Goal: Transaction & Acquisition: Purchase product/service

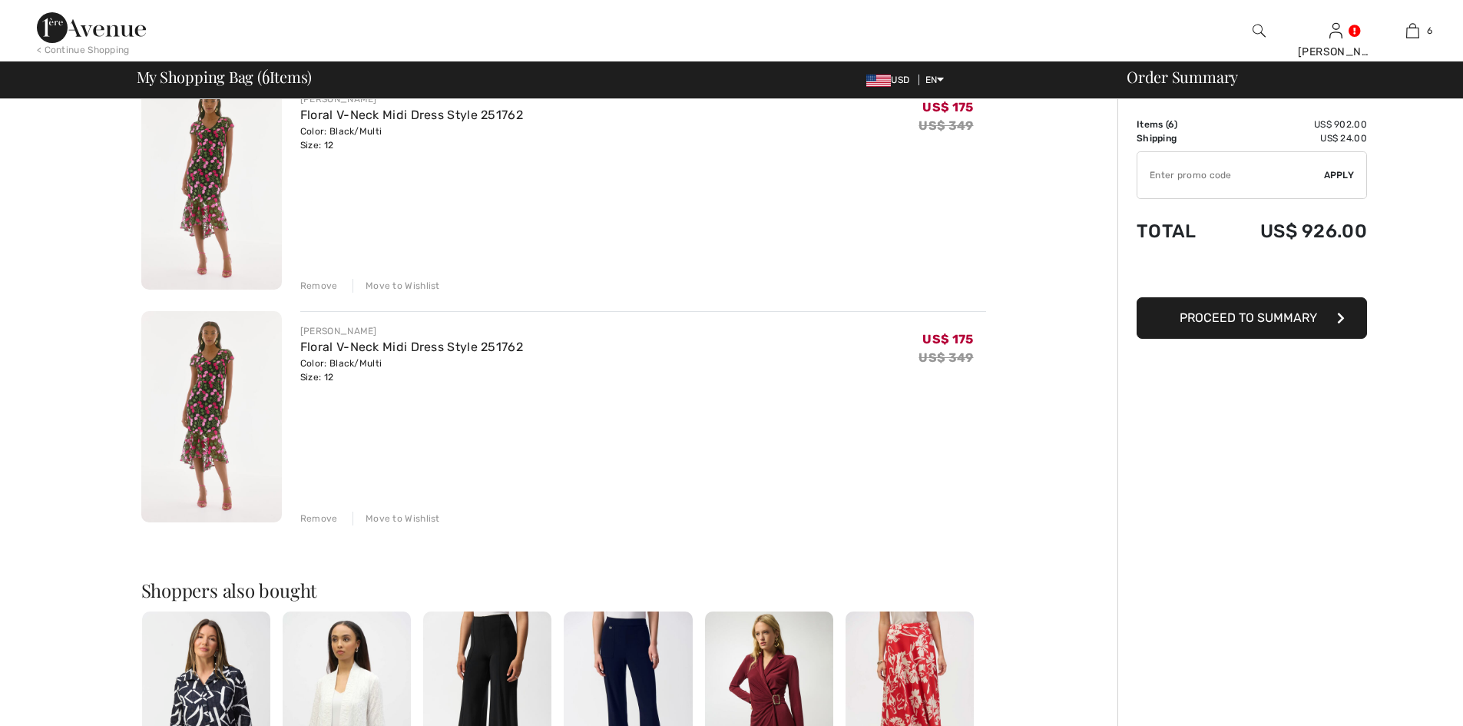
scroll to position [998, 0]
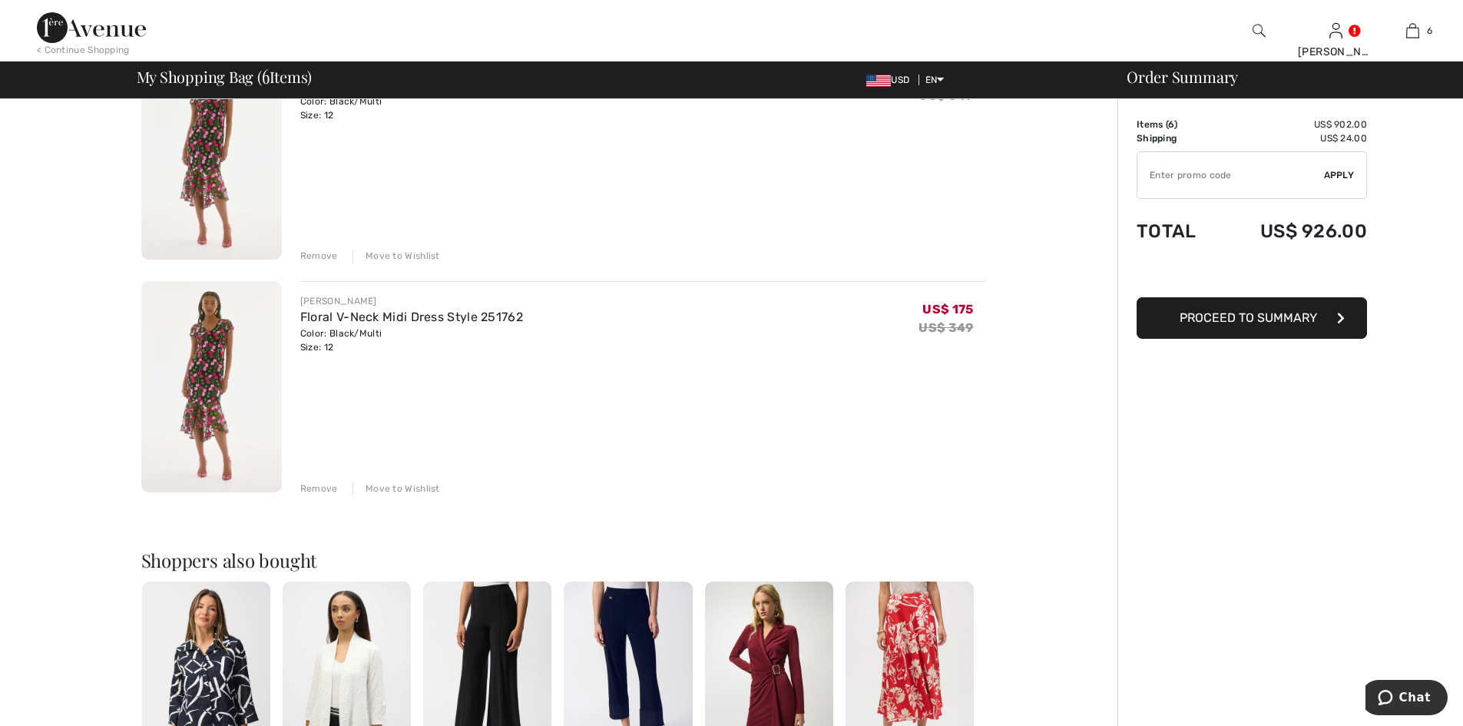
click at [322, 482] on div "Remove" at bounding box center [319, 488] width 38 height 14
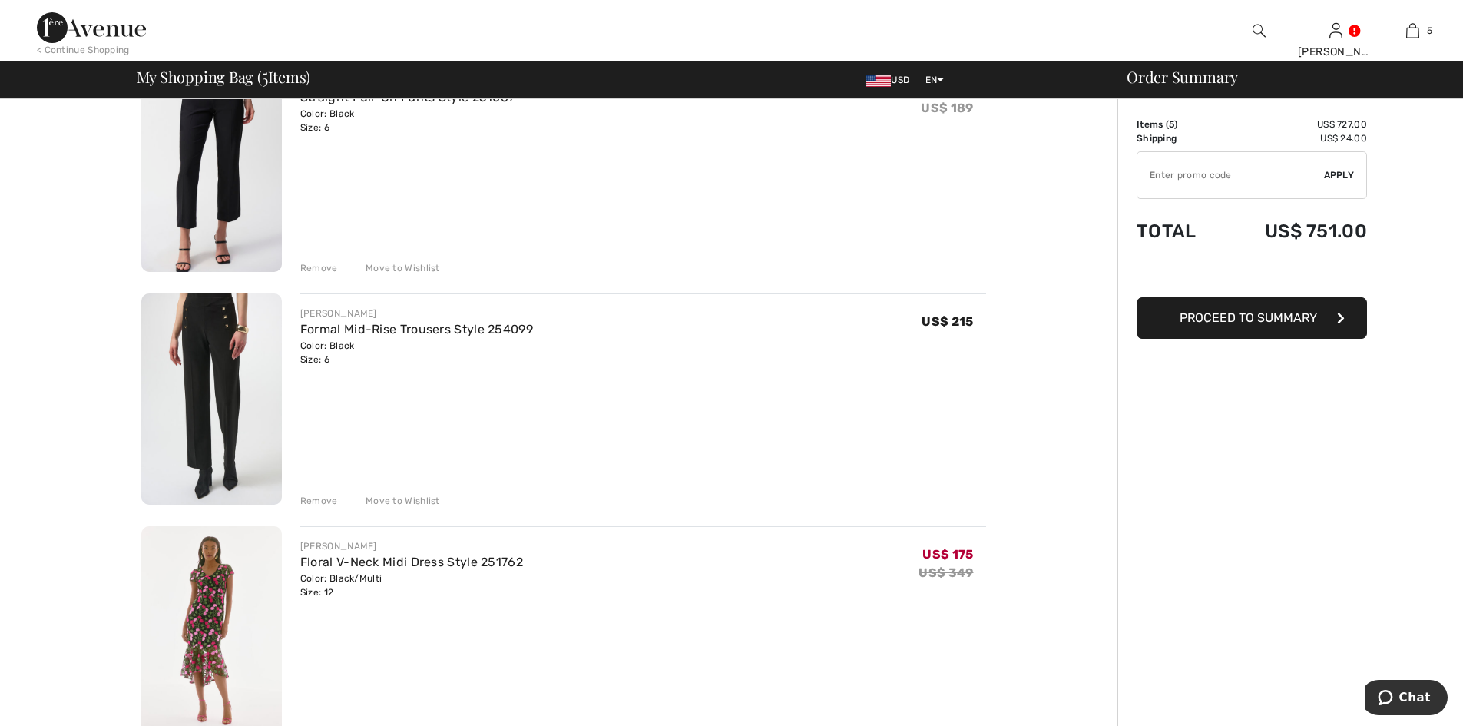
scroll to position [537, 0]
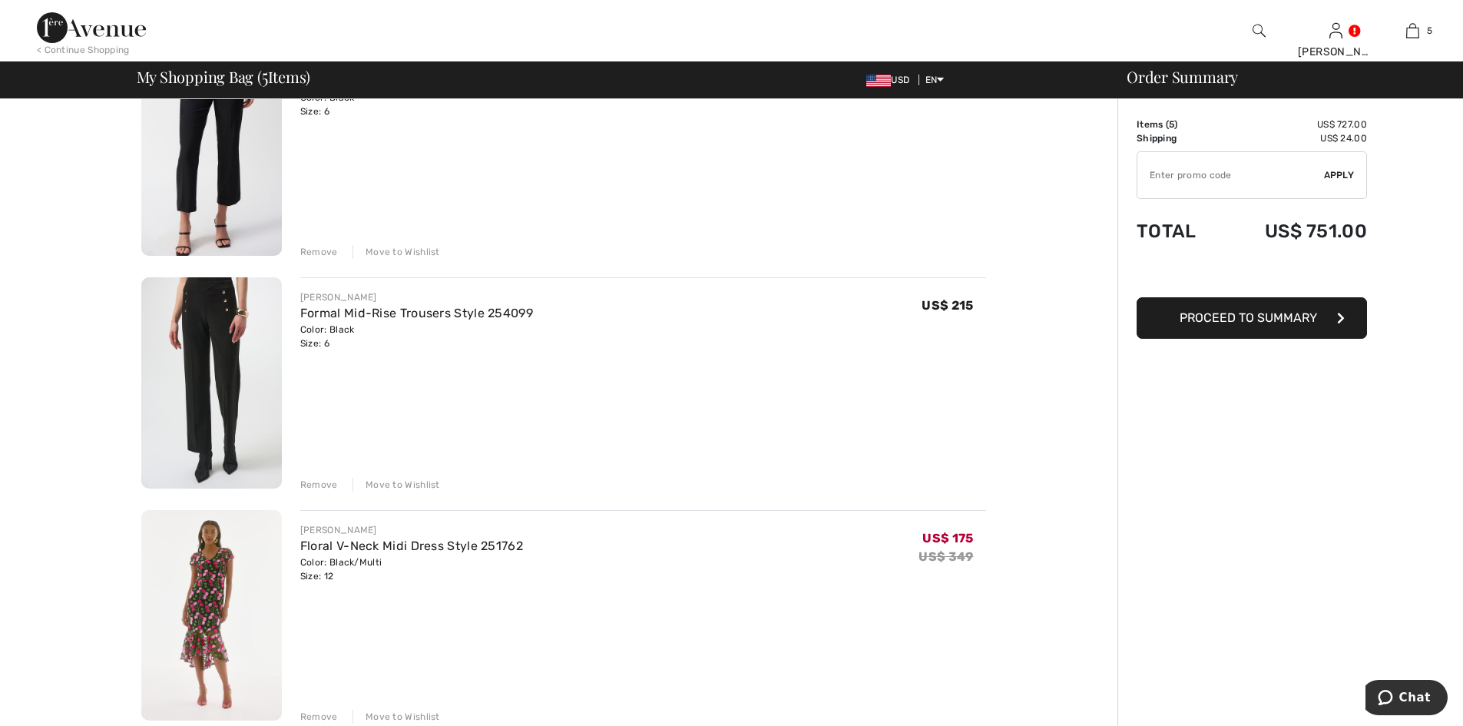
click at [322, 482] on div "Remove" at bounding box center [319, 485] width 38 height 14
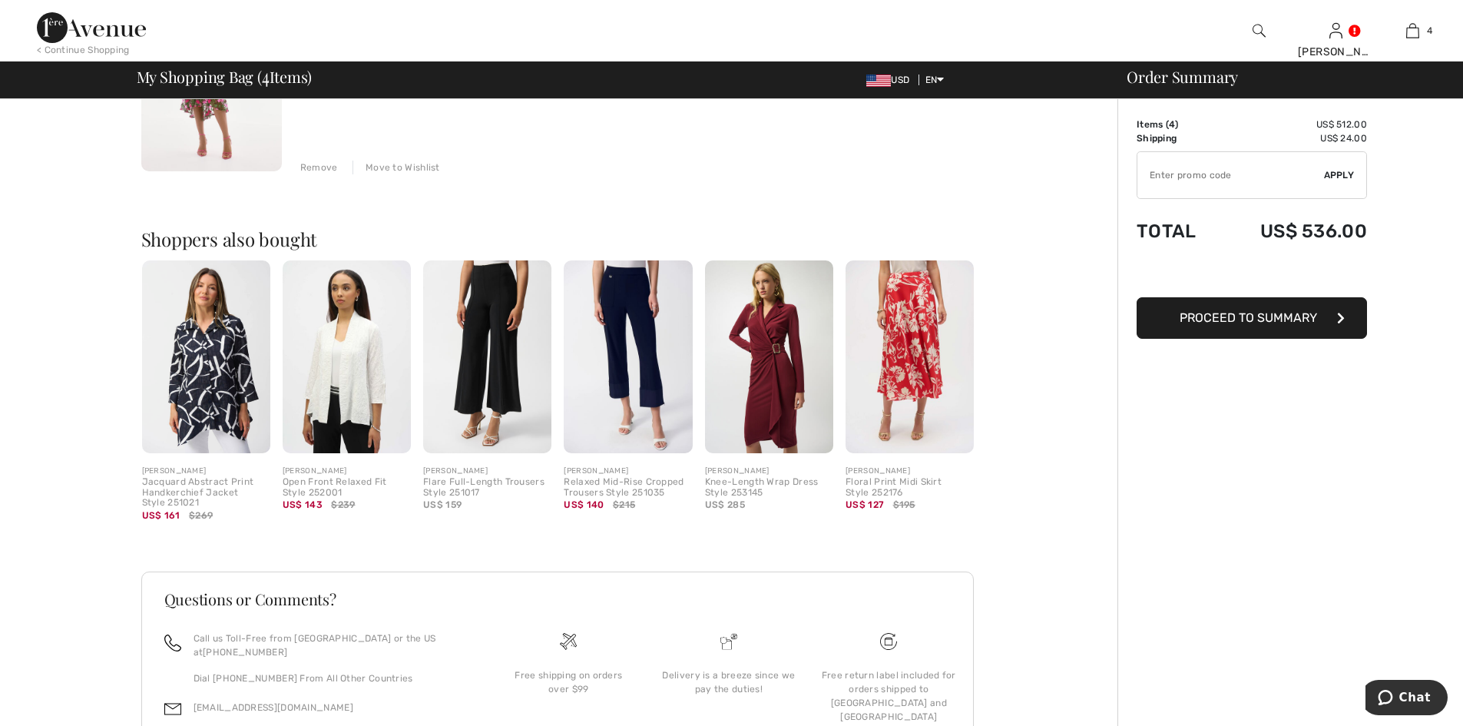
scroll to position [711, 0]
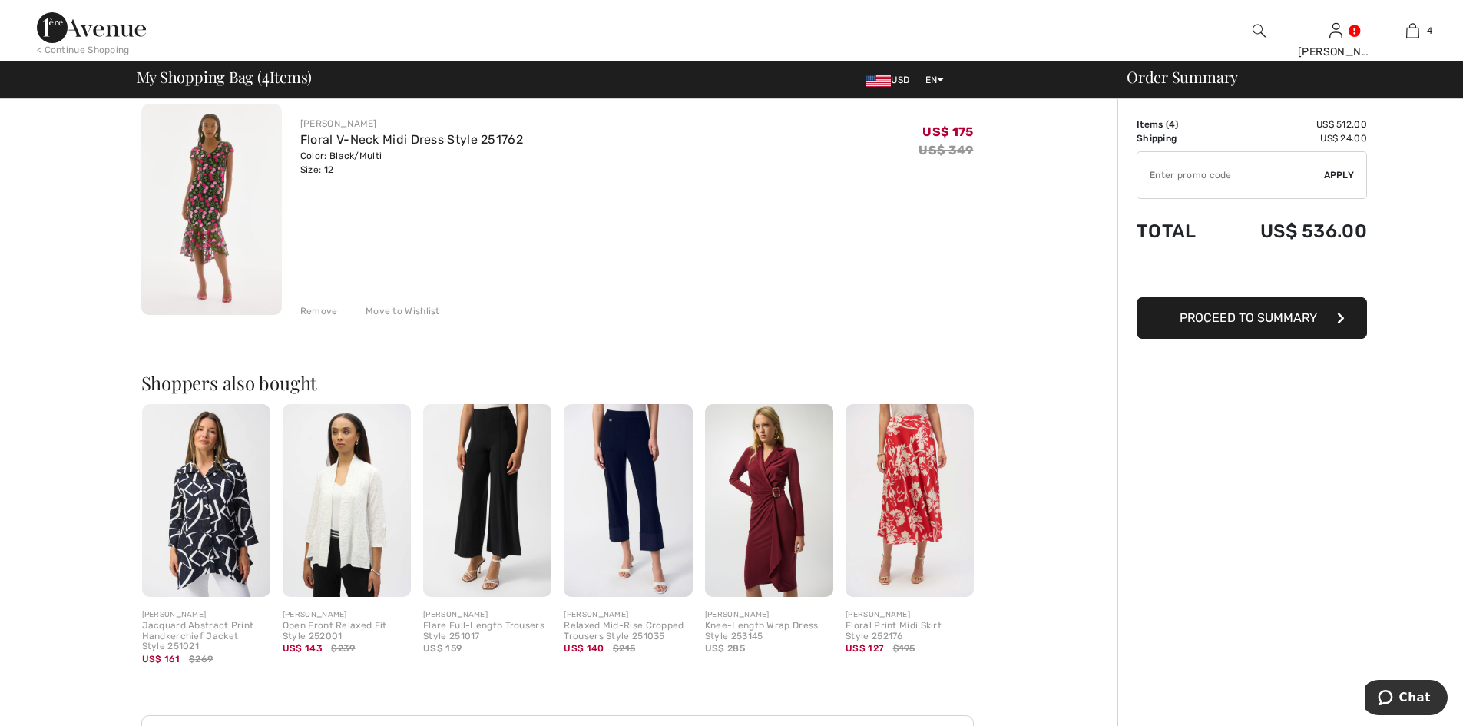
click at [210, 171] on img at bounding box center [211, 209] width 141 height 211
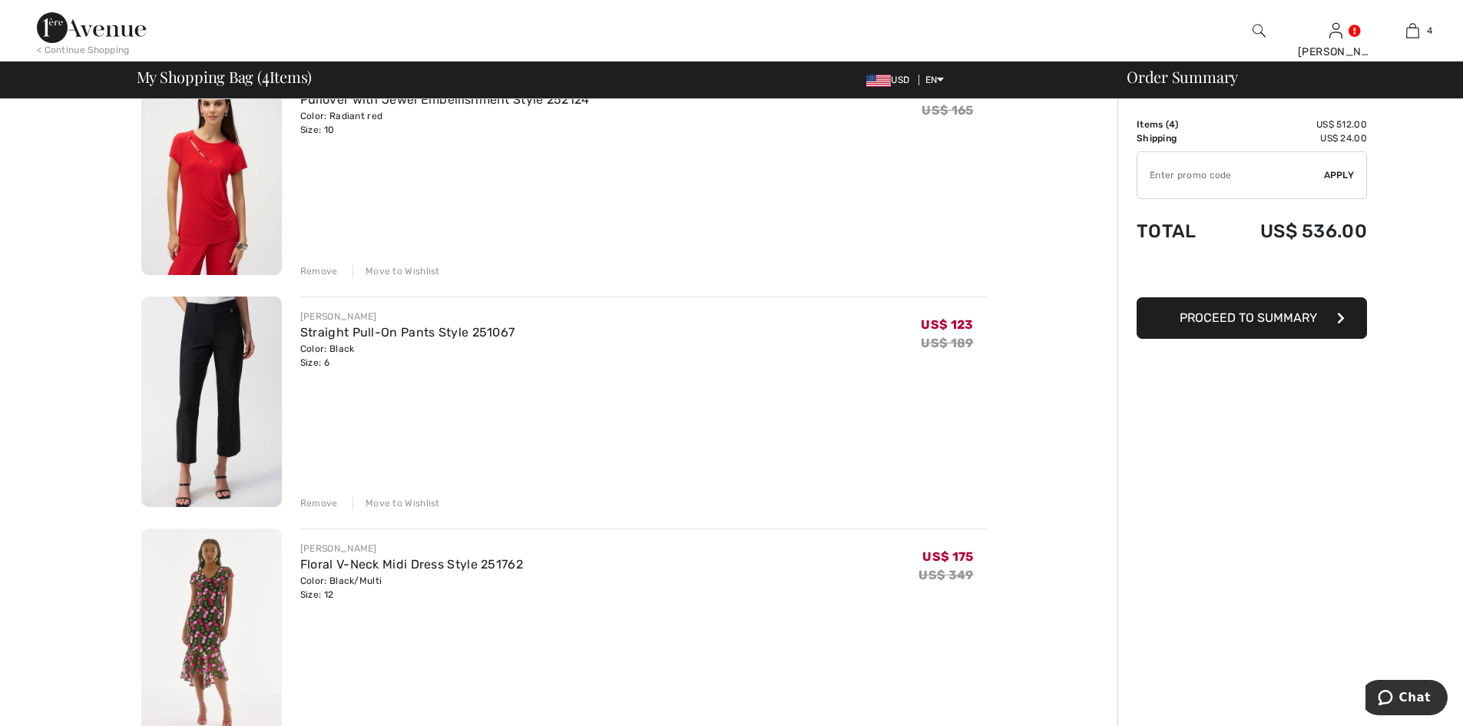
scroll to position [481, 0]
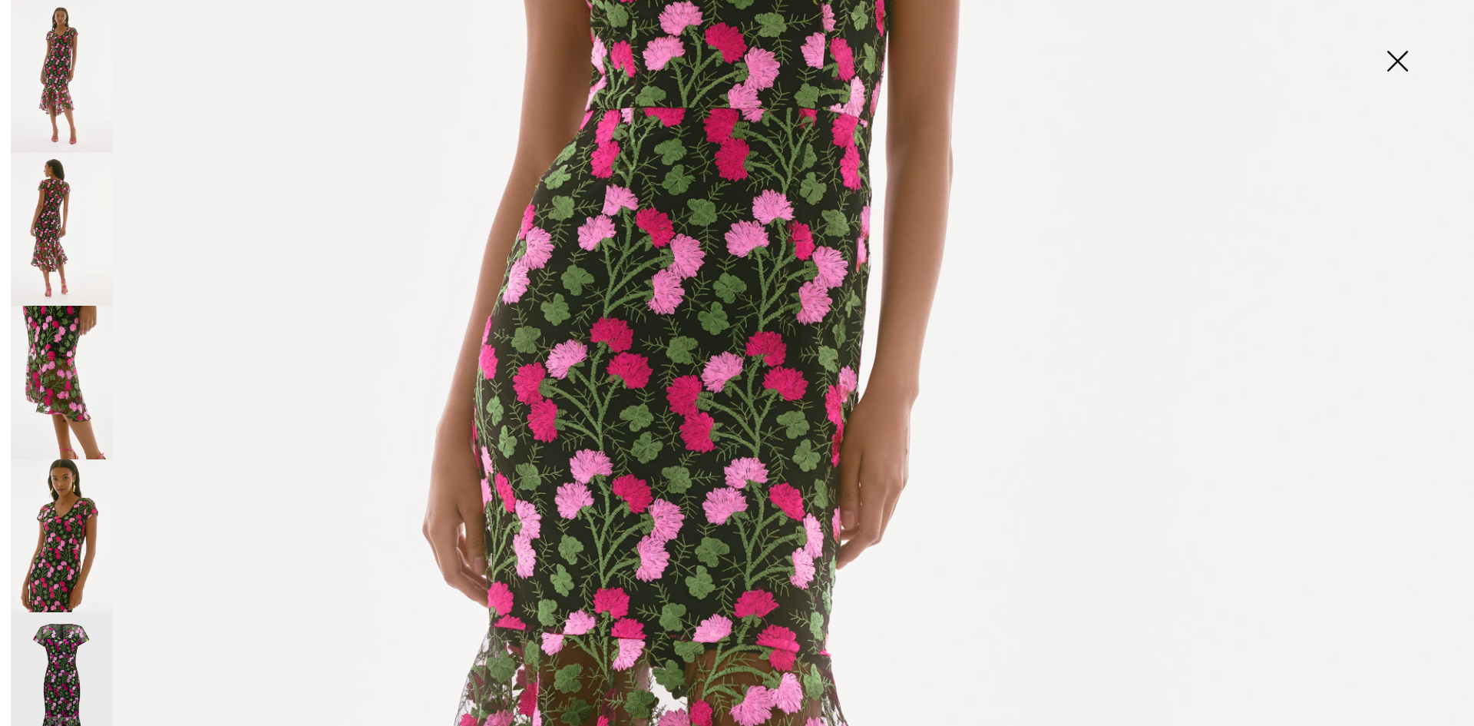
scroll to position [239, 0]
